Goal: Task Accomplishment & Management: Use online tool/utility

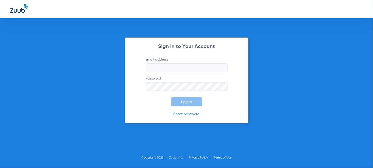
type input "[EMAIL_ADDRESS][DOMAIN_NAME]"
click at [185, 99] on button "Log In" at bounding box center [186, 101] width 31 height 9
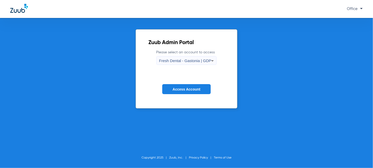
click at [167, 64] on div "Fresh Dental - Gastonia | GDP" at bounding box center [185, 60] width 52 height 9
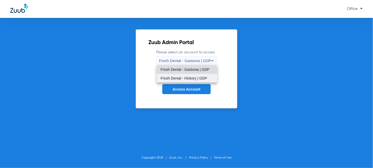
click at [163, 77] on span "Fresh Dental - Hickory | GDP" at bounding box center [184, 78] width 46 height 4
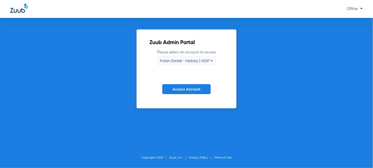
click at [179, 92] on button "Access Account" at bounding box center [186, 89] width 48 height 10
